Goal: Task Accomplishment & Management: Use online tool/utility

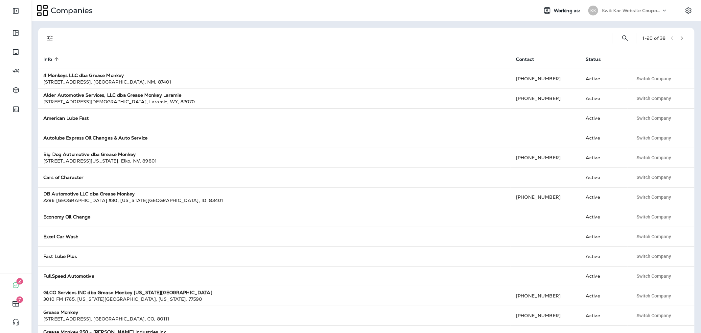
click at [641, 9] on p "Kwik Kar Website Coupons" at bounding box center [631, 10] width 59 height 5
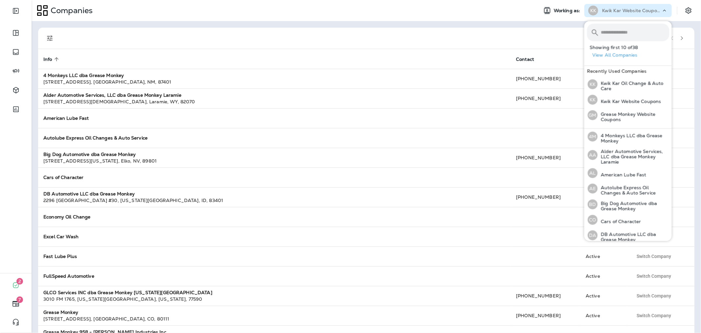
click at [641, 27] on input "text" at bounding box center [635, 32] width 68 height 17
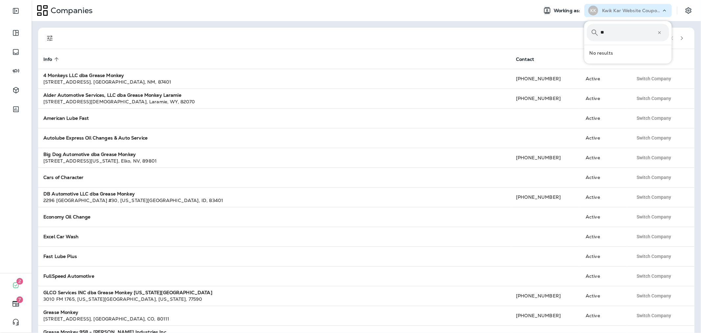
type input "*"
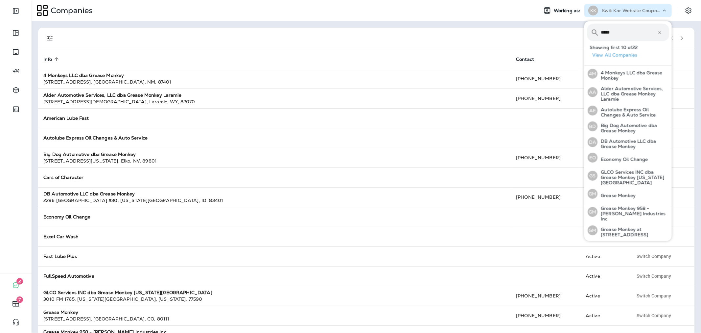
type input "******"
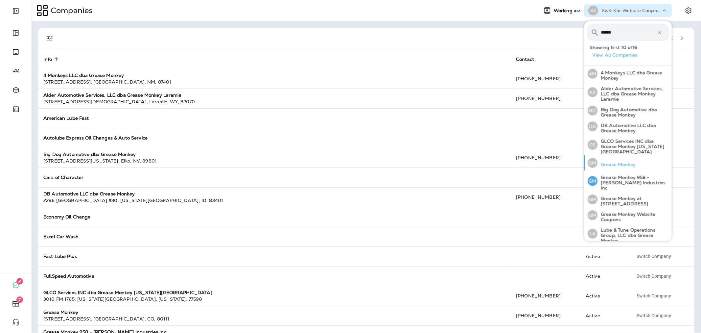
click at [608, 163] on div "GM Grease Monkey" at bounding box center [611, 162] width 53 height 15
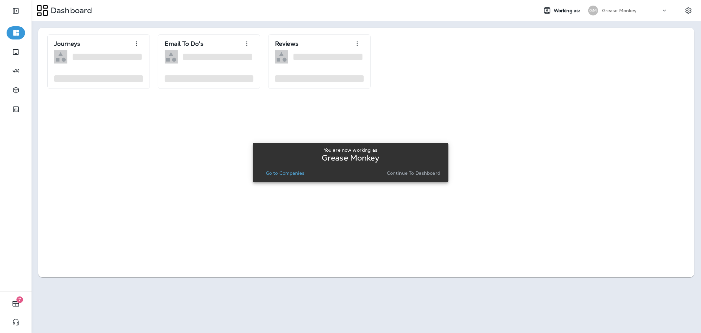
click at [404, 174] on p "Continue to Dashboard" at bounding box center [414, 172] width 54 height 5
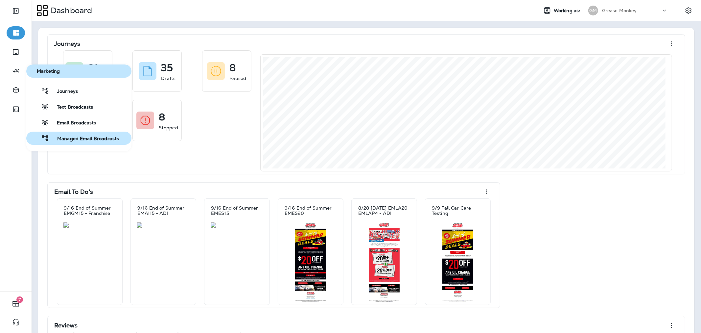
click at [73, 139] on span "Managed Email Broadcasts" at bounding box center [84, 139] width 70 height 6
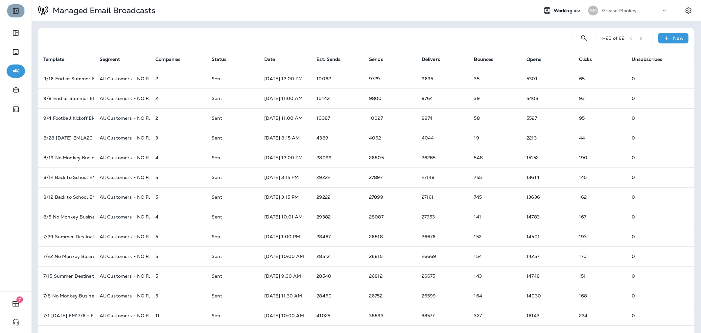
click at [13, 11] on icon "Expand Sidebar" at bounding box center [16, 11] width 6 height 6
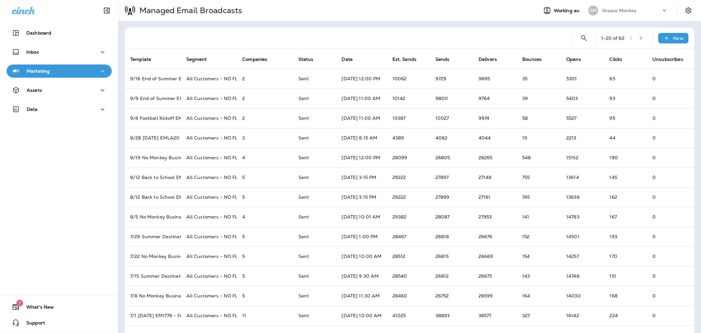
click at [101, 69] on icon "button" at bounding box center [103, 71] width 8 height 8
click at [674, 37] on p "New" at bounding box center [679, 38] width 10 height 5
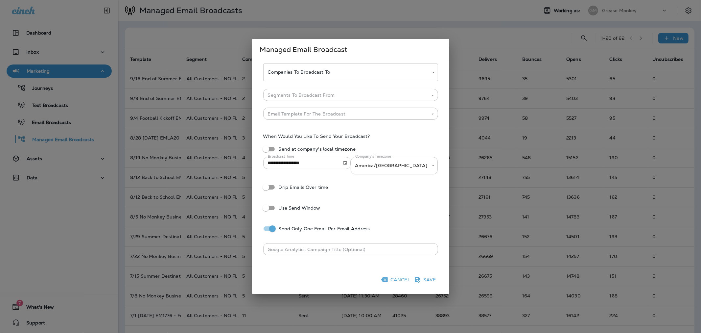
click at [429, 0] on body "Dashboard Inbox Marketing Journeys Text Broadcasts Email Broadcasts Managed Ema…" at bounding box center [350, 0] width 701 height 0
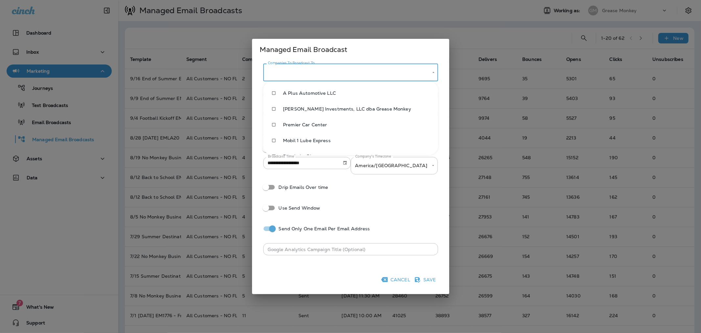
click at [435, 72] on div at bounding box center [350, 166] width 701 height 333
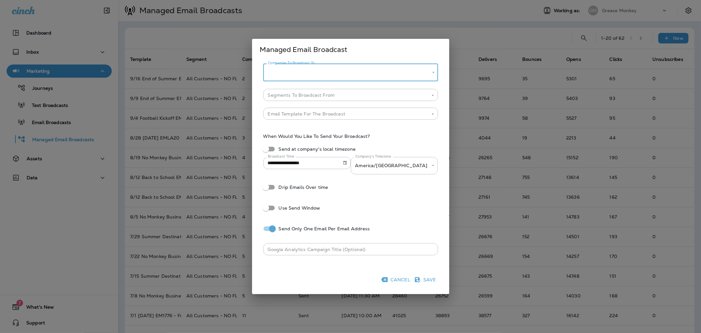
click at [441, 57] on div "**********" at bounding box center [350, 166] width 197 height 255
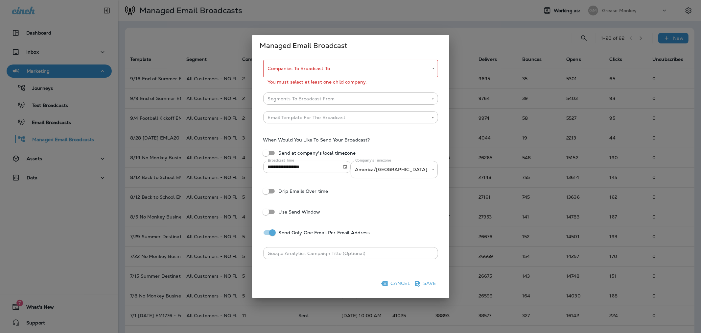
click at [442, 74] on div "**********" at bounding box center [350, 163] width 197 height 212
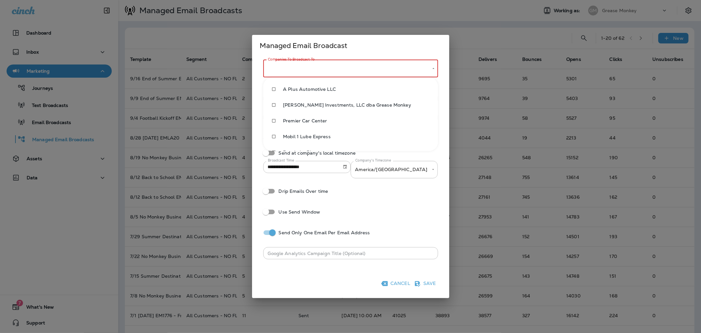
click at [431, 0] on body "Dashboard Inbox Marketing Journeys Text Broadcasts Email Broadcasts Managed Ema…" at bounding box center [350, 0] width 701 height 0
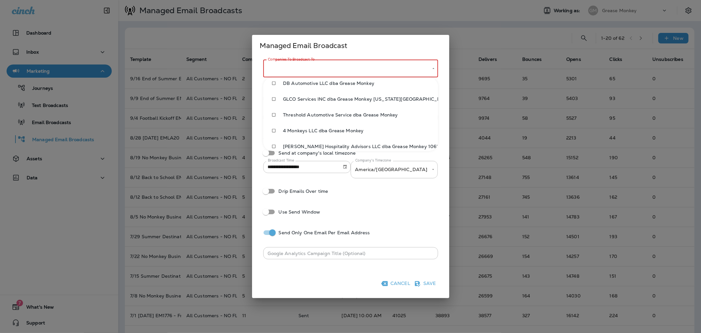
scroll to position [97, 0]
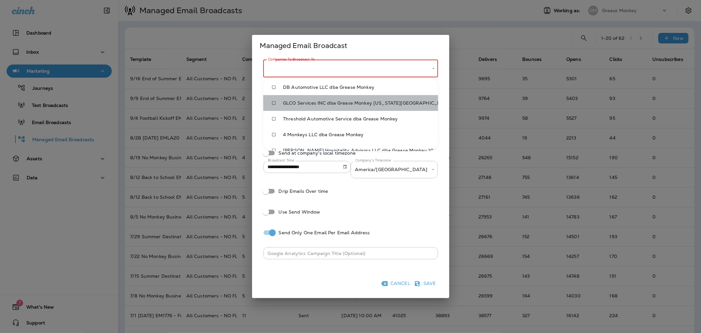
click at [389, 104] on span "GLCO Services INC dba Grease Monkey [US_STATE][GEOGRAPHIC_DATA]" at bounding box center [358, 102] width 150 height 5
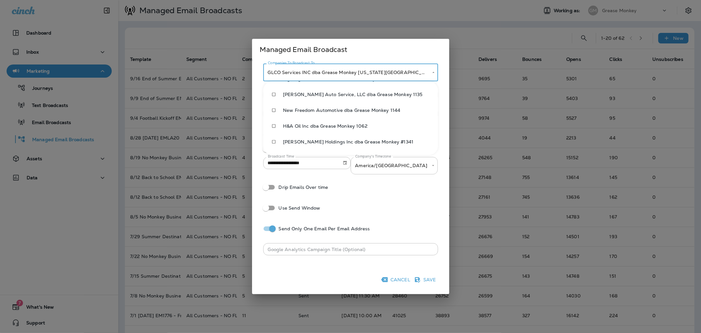
scroll to position [265, 0]
click at [337, 141] on span "Lube & Tune Operations Group, LLC dba Grease Monkey" at bounding box center [358, 143] width 150 height 5
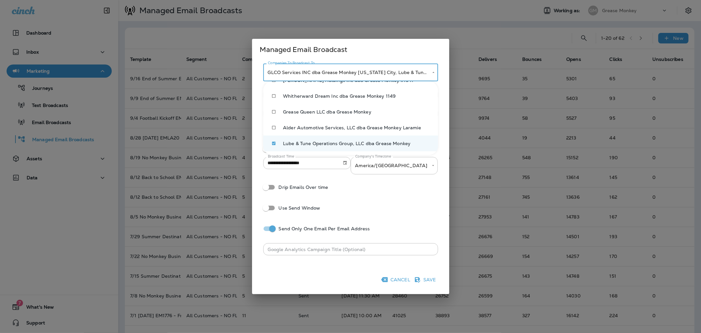
click at [334, 125] on span "Alder Automotive Services, LLC dba Grease Monkey Laramie" at bounding box center [358, 127] width 150 height 5
type input "**********"
click at [446, 103] on div at bounding box center [350, 166] width 701 height 333
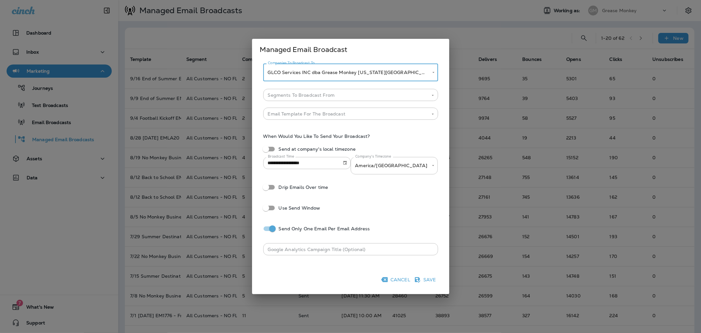
click at [446, 123] on div "**********" at bounding box center [350, 162] width 197 height 205
click at [399, 280] on button "Cancel" at bounding box center [396, 279] width 33 height 11
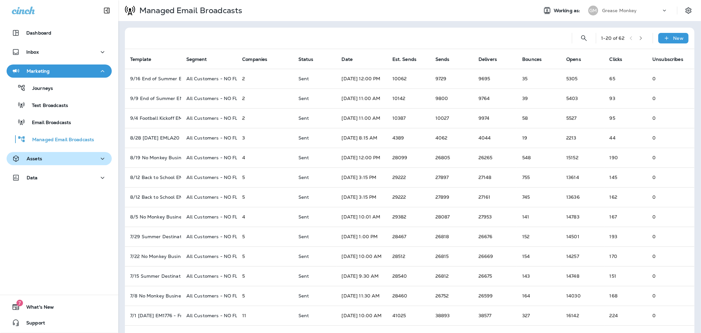
drag, startPoint x: 96, startPoint y: 159, endPoint x: 91, endPoint y: 162, distance: 5.8
click at [99, 159] on icon "button" at bounding box center [103, 159] width 8 height 8
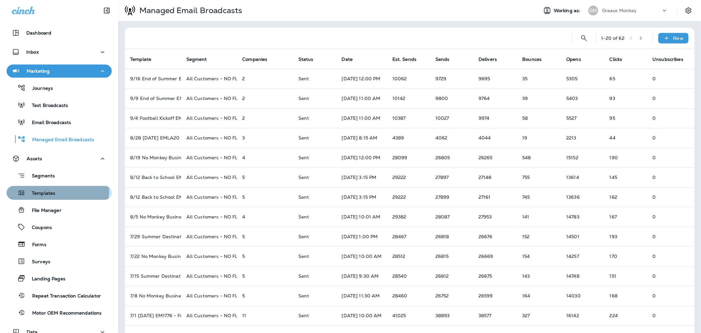
click at [57, 191] on div "Templates" at bounding box center [59, 193] width 100 height 10
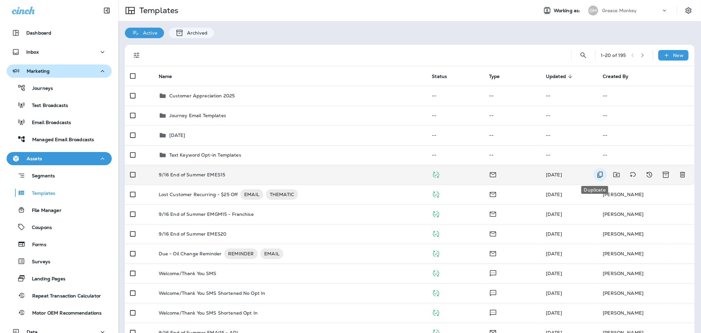
click at [596, 175] on icon "Duplicate" at bounding box center [600, 175] width 8 height 8
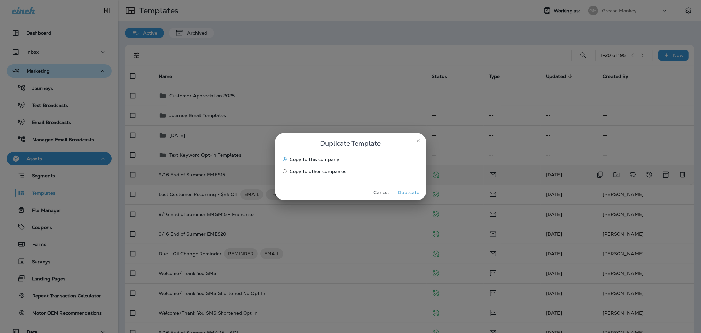
click at [317, 172] on span "Copy to other companies" at bounding box center [318, 171] width 57 height 5
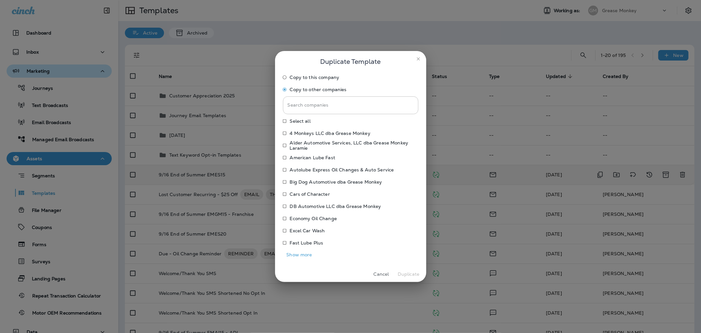
click at [301, 255] on button "Show more" at bounding box center [299, 255] width 33 height 10
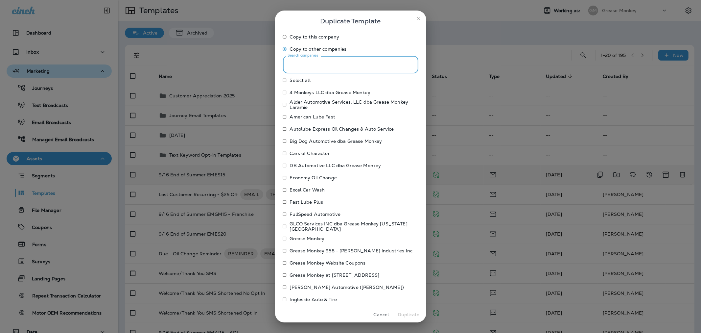
click at [376, 69] on input "Search companies" at bounding box center [350, 64] width 135 height 17
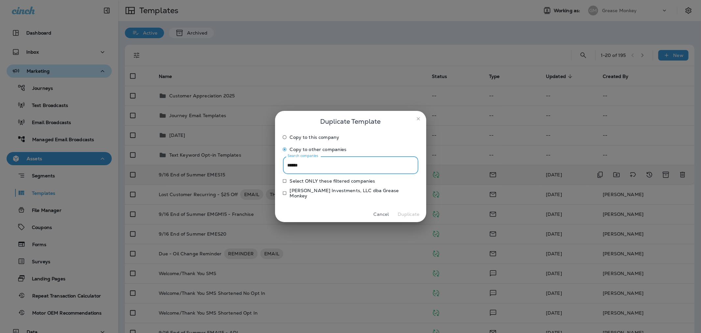
type input "******"
click at [241, 44] on div "Duplicate Template Copy to this company Copy to other companies Search companie…" at bounding box center [350, 166] width 701 height 333
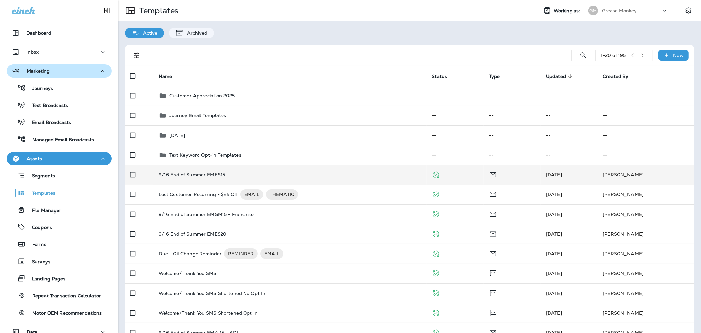
click at [604, 17] on div "Templates Working as: GM Grease Monkey" at bounding box center [409, 10] width 583 height 21
click at [606, 14] on div "Grease Monkey" at bounding box center [631, 11] width 59 height 10
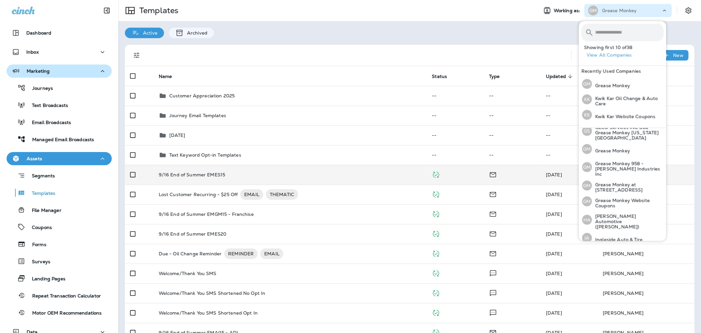
scroll to position [204, 0]
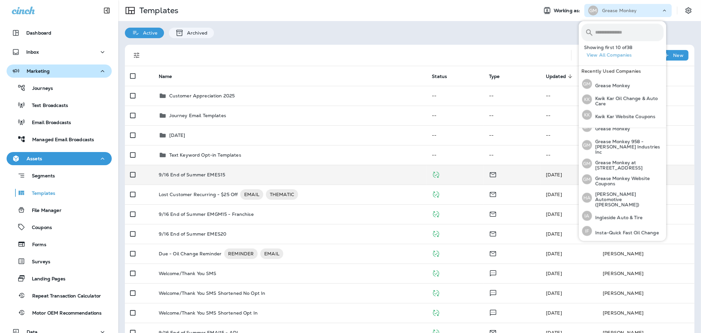
click at [608, 30] on input "text" at bounding box center [629, 32] width 68 height 17
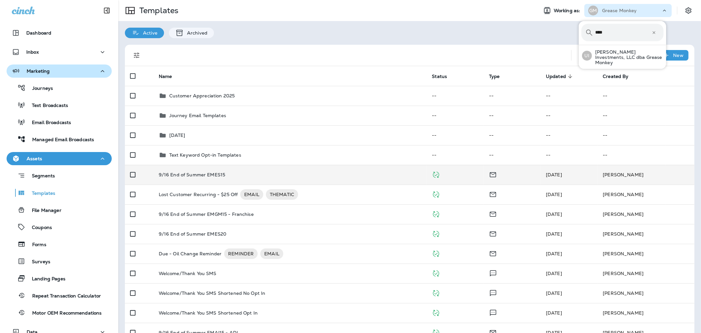
scroll to position [0, 0]
type input "******"
click at [615, 58] on p "[PERSON_NAME] Investments, LLC dba Grease Monkey" at bounding box center [628, 57] width 72 height 16
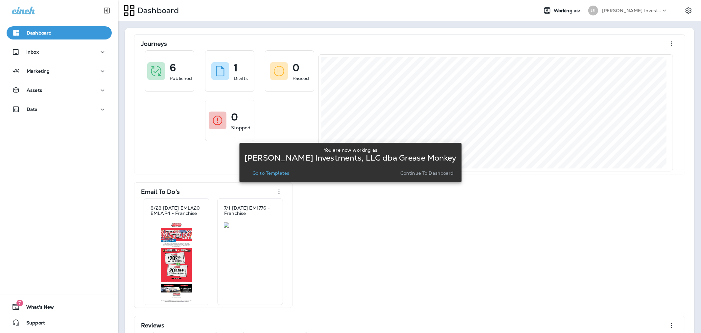
click at [289, 173] on p "Go to Templates" at bounding box center [270, 172] width 37 height 5
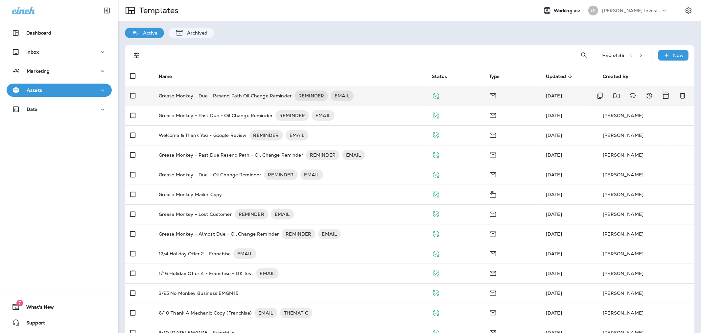
click at [396, 96] on div "Grease Monkey - Due - Resend Path Oil Change Reminder REMINDER EMAIL" at bounding box center [290, 95] width 263 height 11
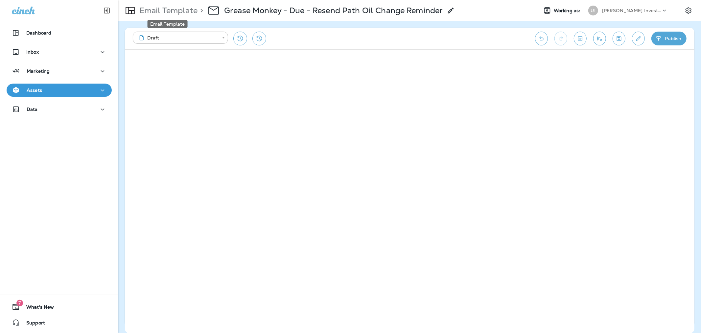
click at [166, 12] on p "Email Template" at bounding box center [167, 11] width 61 height 10
